Goal: Subscribe to service/newsletter

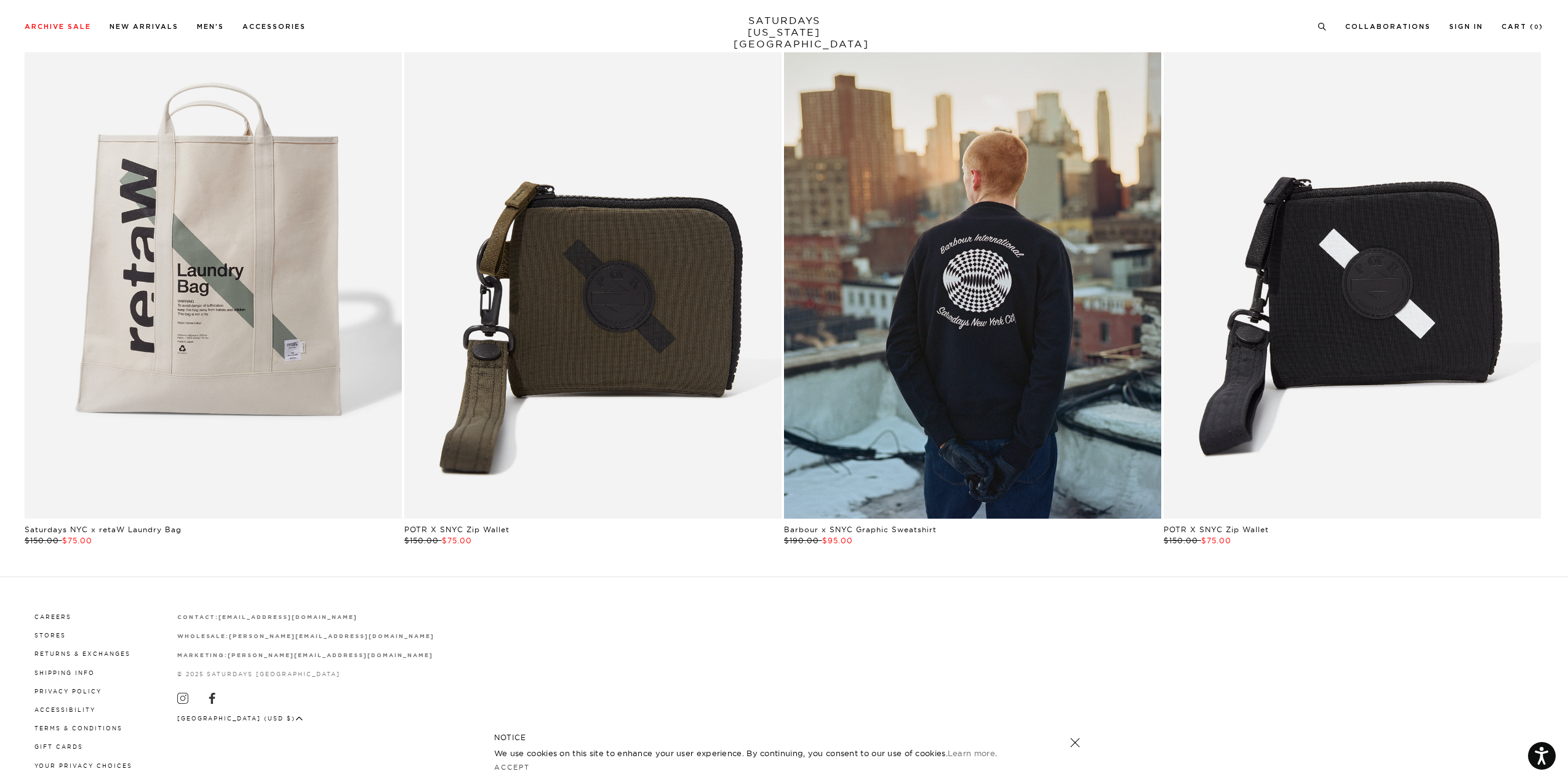
scroll to position [3768, 0]
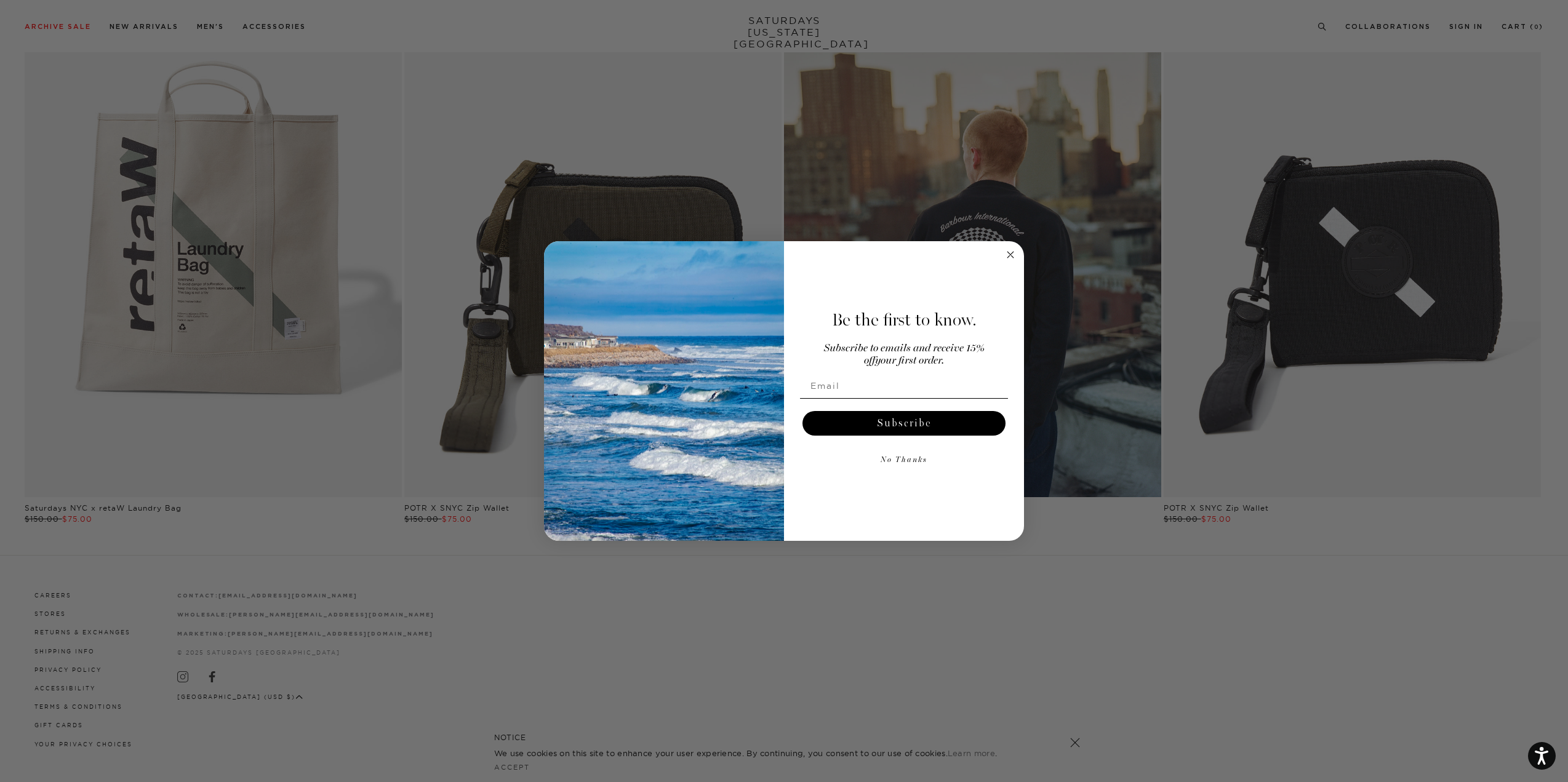
click at [838, 385] on input "Email" at bounding box center [904, 386] width 208 height 25
type input "[EMAIL_ADDRESS][DOMAIN_NAME]"
click at [896, 381] on input "[EMAIL_ADDRESS][DOMAIN_NAME]" at bounding box center [904, 386] width 208 height 25
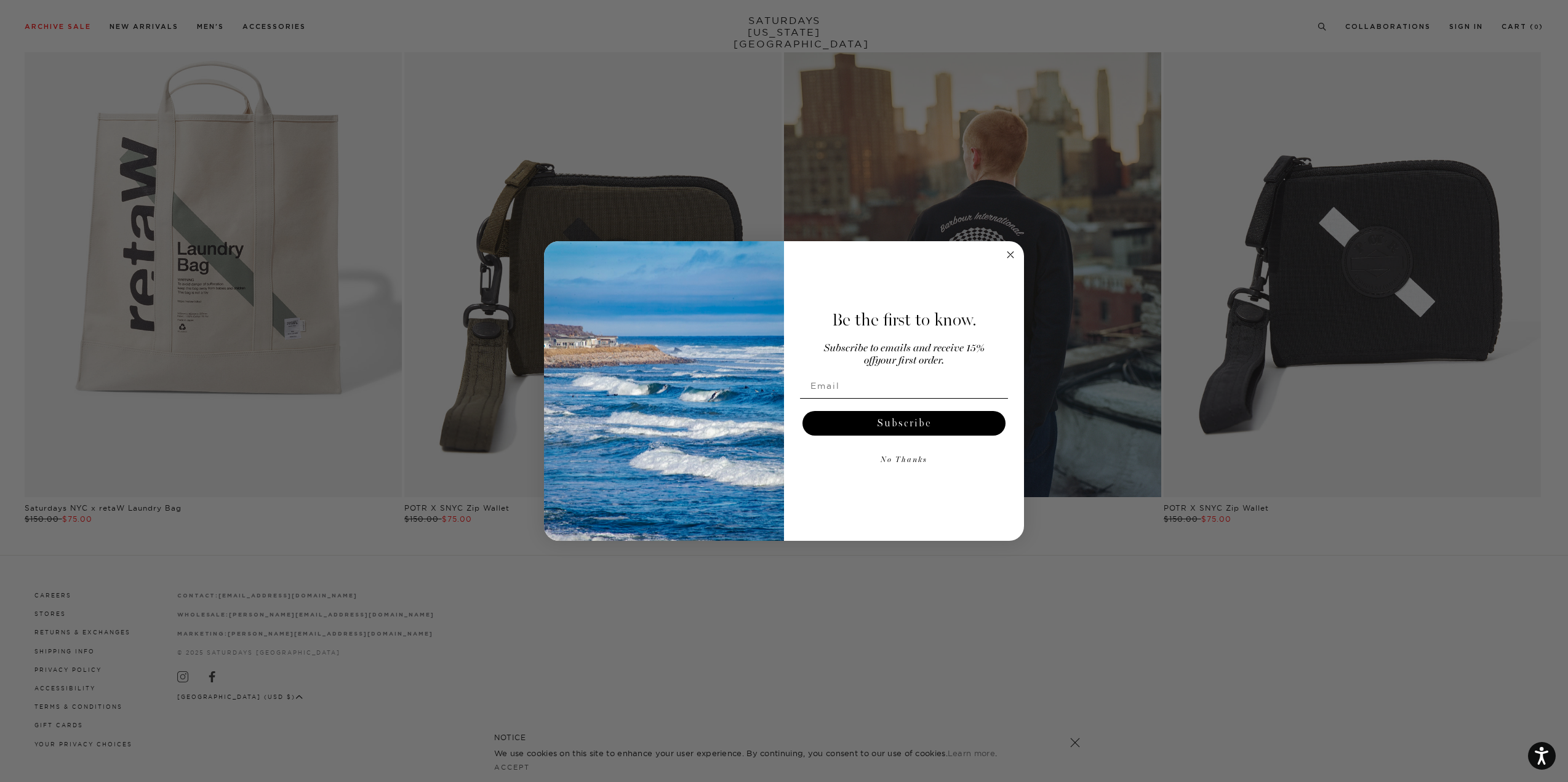
click at [879, 381] on input "Email" at bounding box center [904, 386] width 208 height 25
type input "[EMAIL_ADDRESS][DOMAIN_NAME]"
click at [900, 429] on button "Subscribe" at bounding box center [904, 424] width 203 height 25
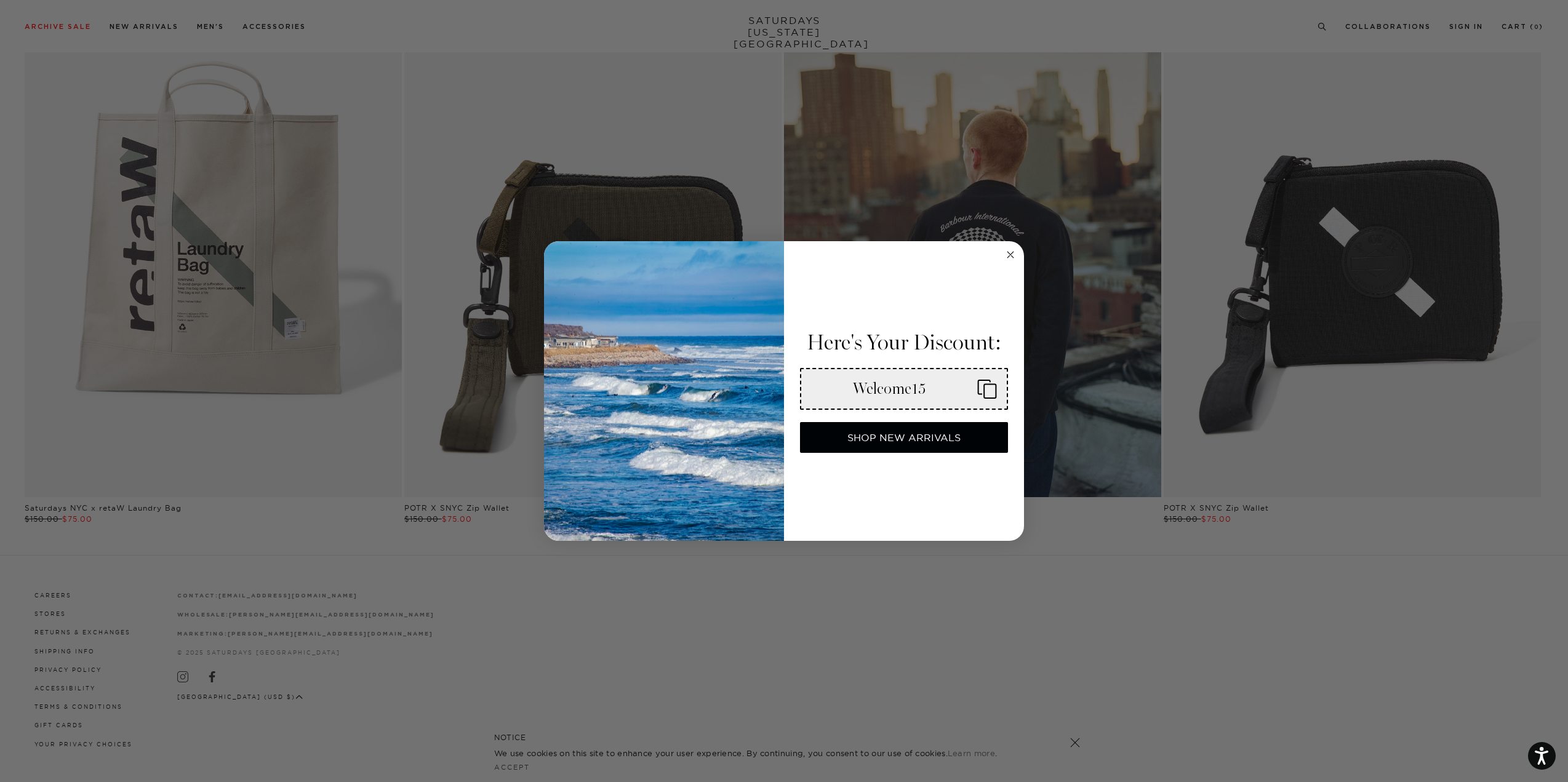
click at [986, 388] on icon "Copy coupon code" at bounding box center [982, 389] width 30 height 20
